Goal: Transaction & Acquisition: Purchase product/service

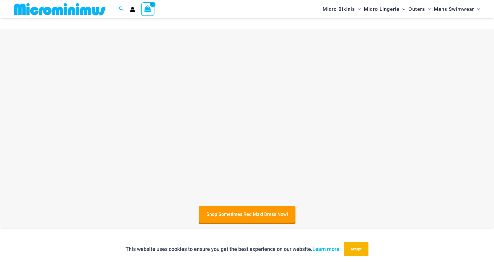
scroll to position [375, 0]
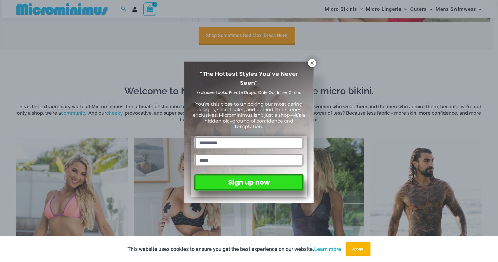
click at [314, 68] on div "“The Hottest Styles You’ve Never Seen” Exclusive Looks. Private Drops. Only Our…" at bounding box center [249, 131] width 498 height 262
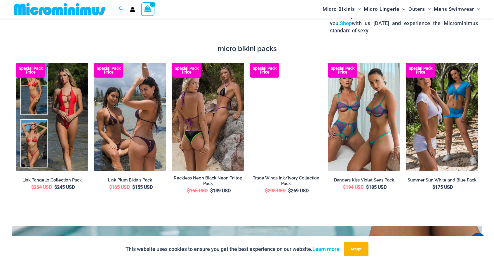
scroll to position [1040, 0]
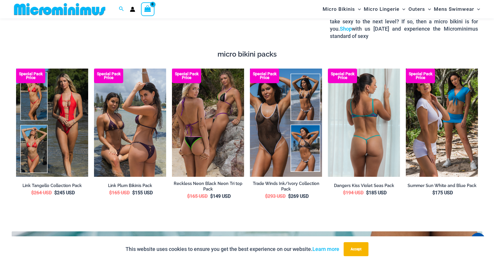
click at [359, 129] on img at bounding box center [364, 123] width 72 height 108
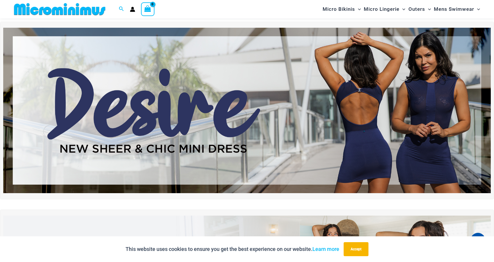
scroll to position [0, 0]
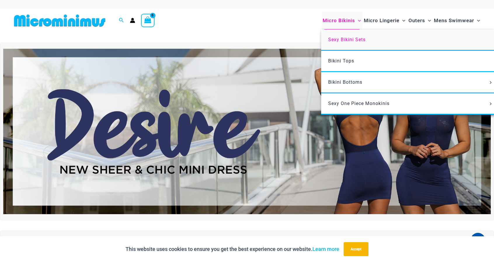
click at [351, 41] on span "Sexy Bikini Sets" at bounding box center [346, 40] width 37 height 6
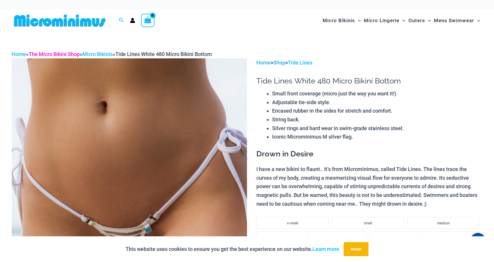
click at [50, 56] on link "The Micro Bikini Shop" at bounding box center [54, 54] width 51 height 6
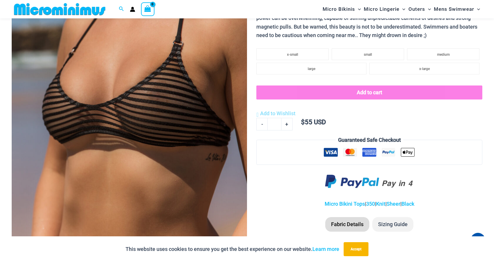
scroll to position [288, 0]
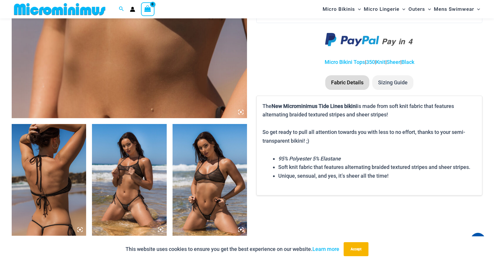
click at [202, 177] on img at bounding box center [209, 180] width 74 height 112
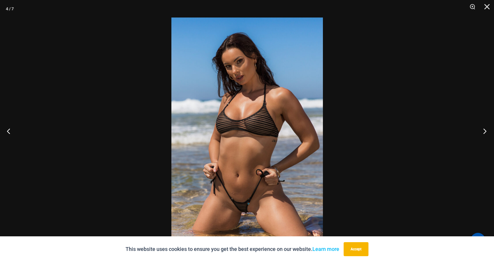
click at [488, 129] on button "Next" at bounding box center [483, 130] width 22 height 29
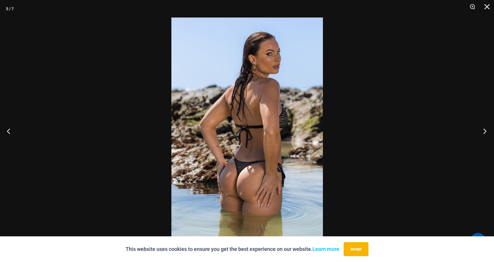
click at [488, 129] on button "Next" at bounding box center [483, 130] width 22 height 29
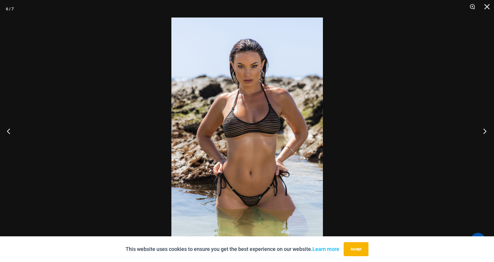
click at [488, 129] on button "Next" at bounding box center [483, 130] width 22 height 29
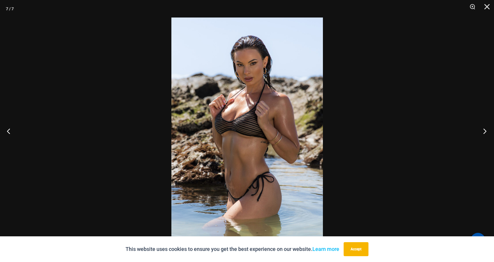
click at [488, 129] on button "Next" at bounding box center [483, 130] width 22 height 29
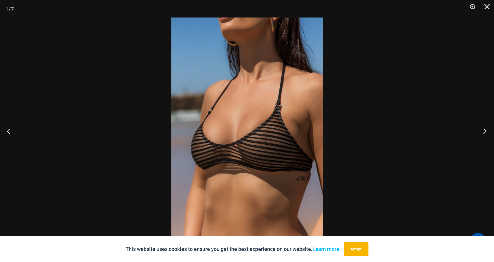
click at [488, 129] on button "Next" at bounding box center [483, 130] width 22 height 29
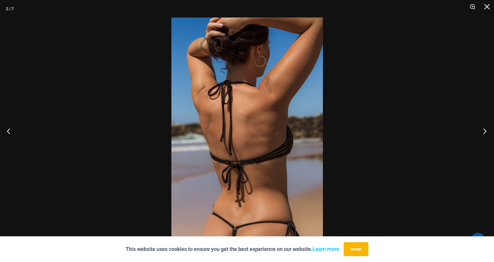
click at [488, 129] on button "Next" at bounding box center [483, 130] width 22 height 29
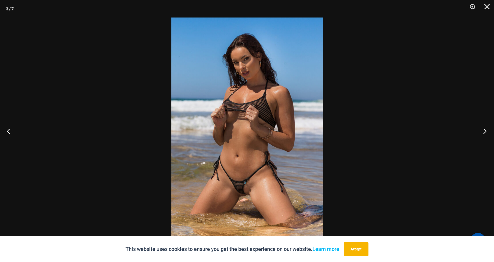
click at [488, 129] on button "Next" at bounding box center [483, 130] width 22 height 29
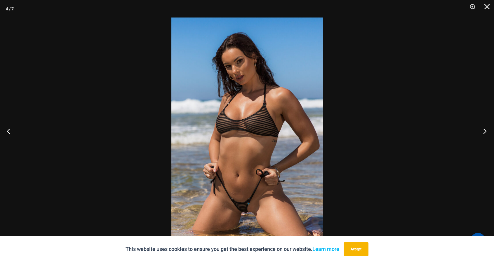
click at [488, 129] on button "Next" at bounding box center [483, 130] width 22 height 29
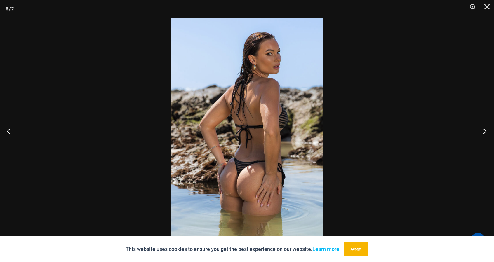
click at [488, 129] on button "Next" at bounding box center [483, 130] width 22 height 29
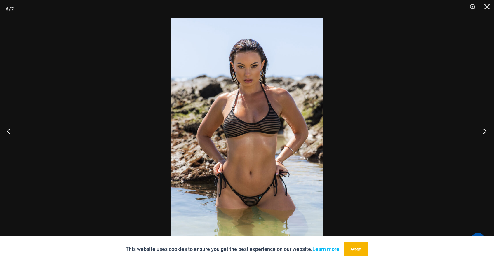
click at [488, 129] on button "Next" at bounding box center [483, 130] width 22 height 29
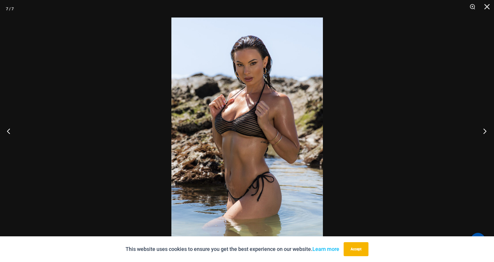
click at [488, 129] on button "Next" at bounding box center [483, 130] width 22 height 29
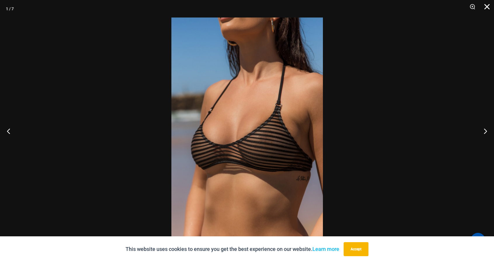
click at [489, 7] on button "Close" at bounding box center [484, 9] width 15 height 18
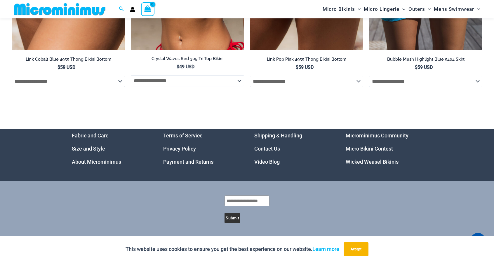
scroll to position [1923, 0]
click at [374, 148] on link "Micro Bikini Contest" at bounding box center [368, 149] width 47 height 6
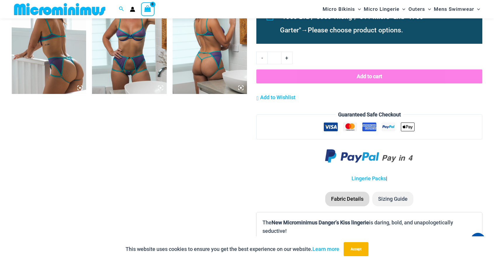
scroll to position [666, 0]
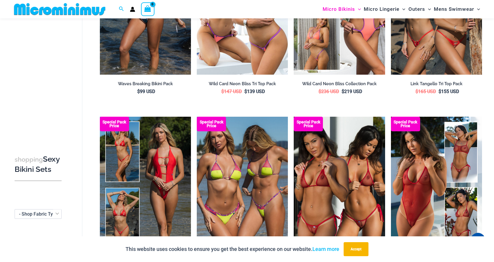
scroll to position [345, 0]
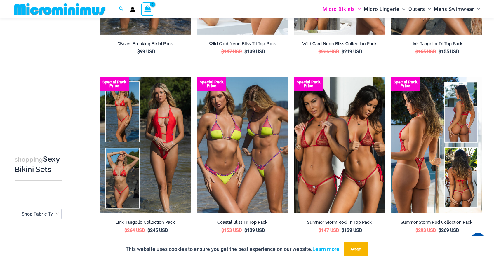
click at [429, 122] on img at bounding box center [436, 145] width 91 height 137
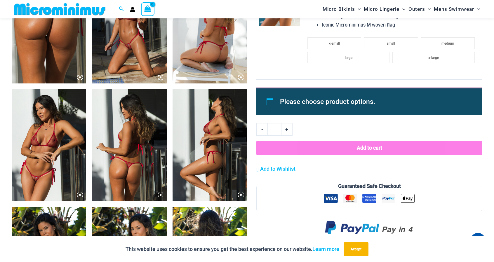
scroll to position [724, 0]
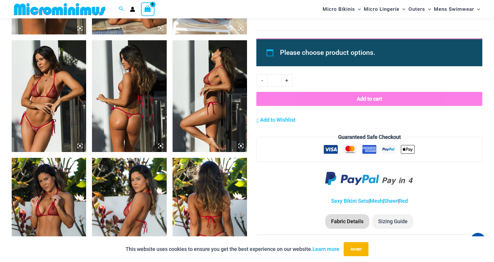
click at [51, 84] on img at bounding box center [49, 96] width 74 height 112
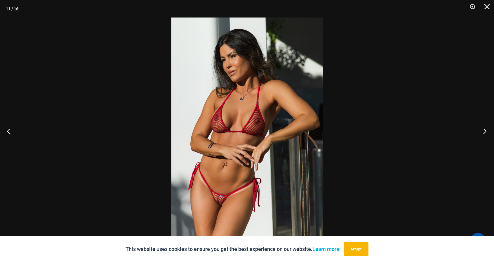
click at [484, 133] on button "Next" at bounding box center [483, 130] width 22 height 29
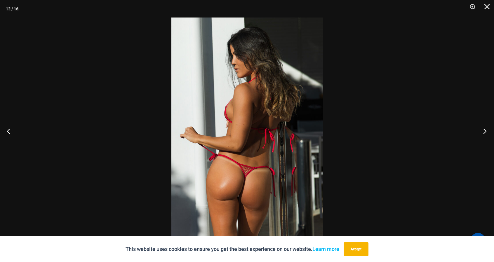
click at [484, 133] on button "Next" at bounding box center [483, 130] width 22 height 29
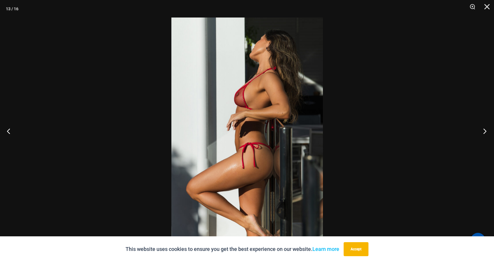
click at [484, 133] on button "Next" at bounding box center [483, 130] width 22 height 29
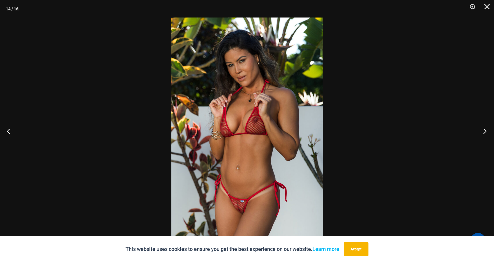
click at [484, 133] on button "Next" at bounding box center [483, 130] width 22 height 29
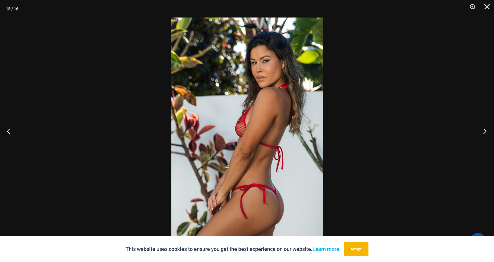
click at [484, 133] on button "Next" at bounding box center [483, 130] width 22 height 29
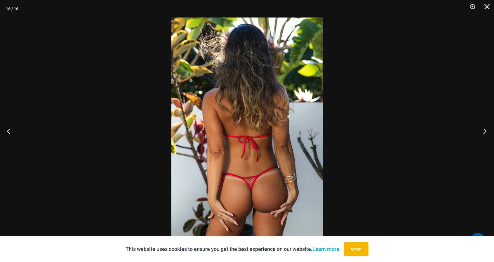
click at [484, 133] on button "Next" at bounding box center [483, 130] width 22 height 29
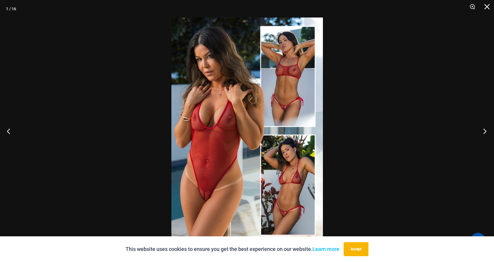
click at [484, 133] on button "Next" at bounding box center [483, 130] width 22 height 29
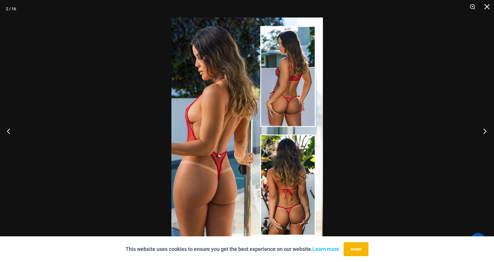
click at [484, 133] on button "Next" at bounding box center [483, 130] width 22 height 29
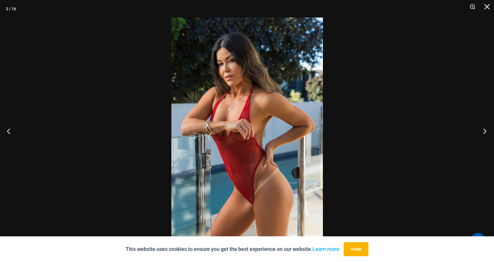
click at [484, 133] on button "Next" at bounding box center [483, 130] width 22 height 29
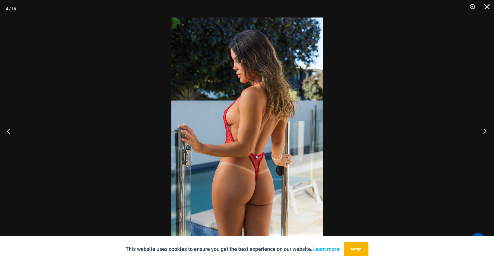
click at [484, 133] on button "Next" at bounding box center [483, 130] width 22 height 29
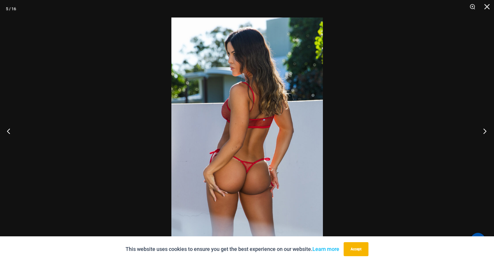
click at [484, 133] on button "Next" at bounding box center [483, 130] width 22 height 29
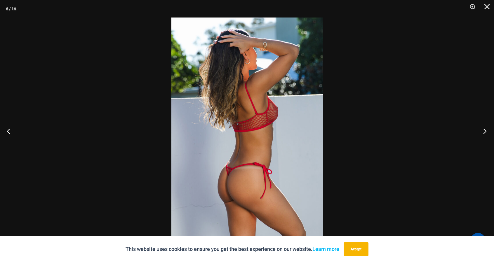
click at [484, 133] on button "Next" at bounding box center [483, 130] width 22 height 29
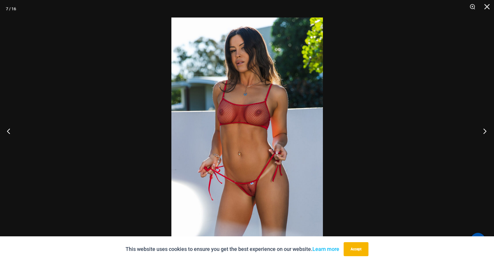
click at [484, 133] on button "Next" at bounding box center [483, 130] width 22 height 29
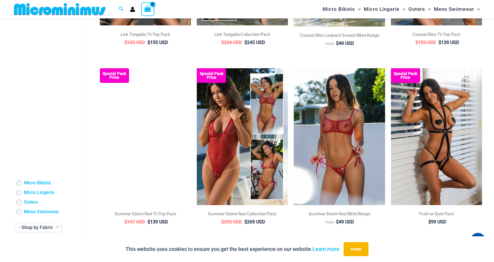
scroll to position [1266, 0]
